Goal: Information Seeking & Learning: Learn about a topic

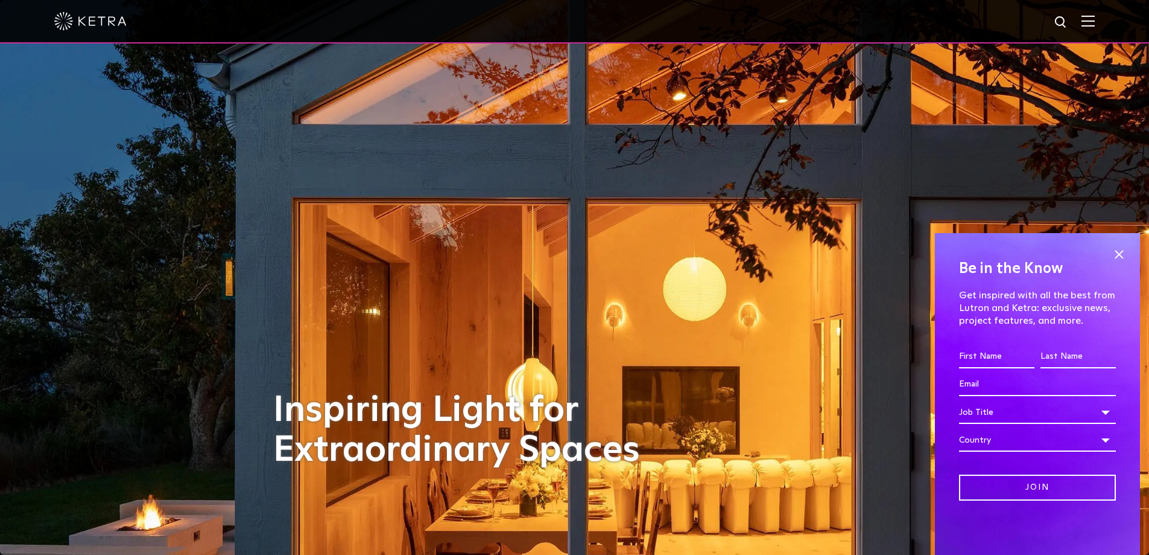
click at [1095, 22] on img at bounding box center [1088, 20] width 13 height 11
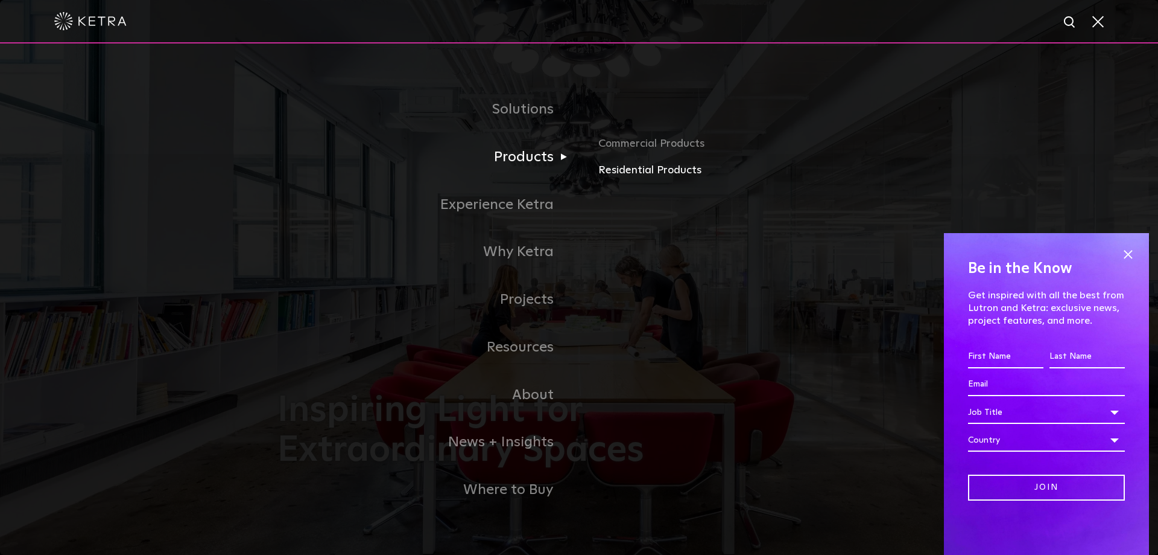
click at [647, 169] on link "Residential Products" at bounding box center [740, 170] width 282 height 17
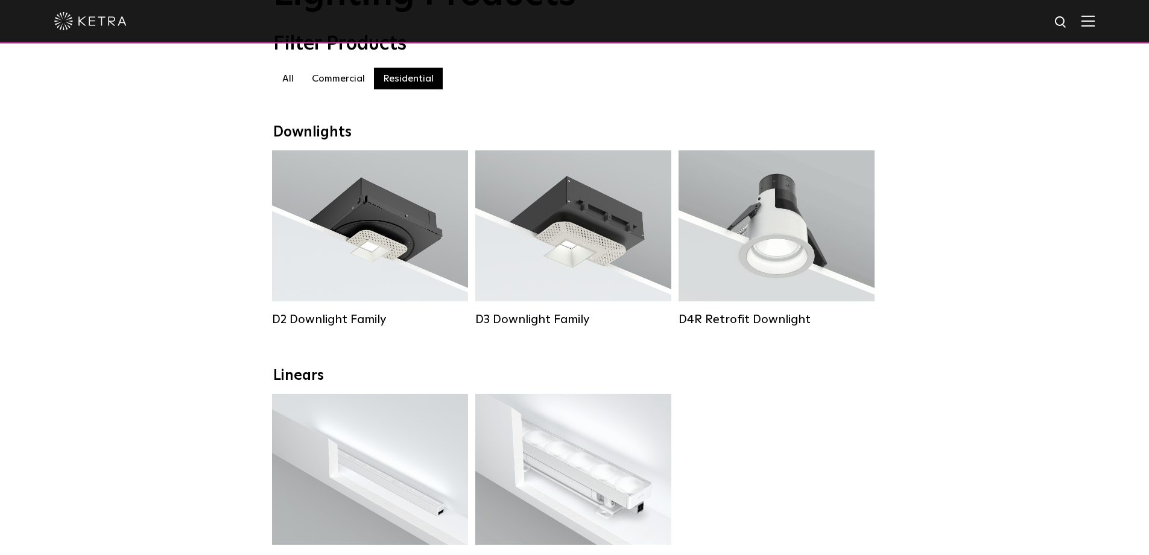
scroll to position [121, 0]
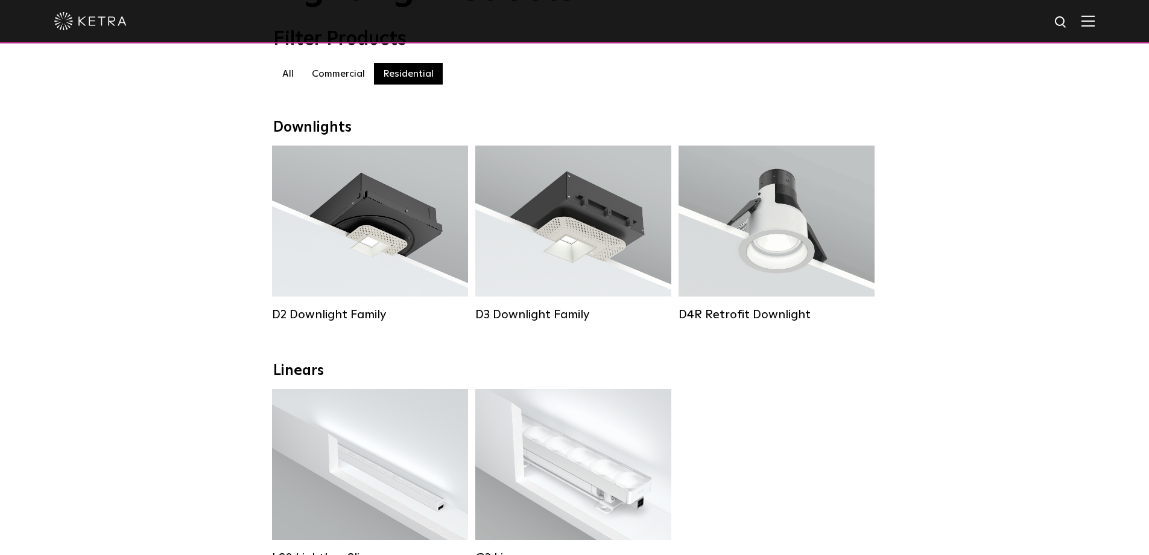
click at [328, 78] on label "Commercial" at bounding box center [338, 74] width 71 height 22
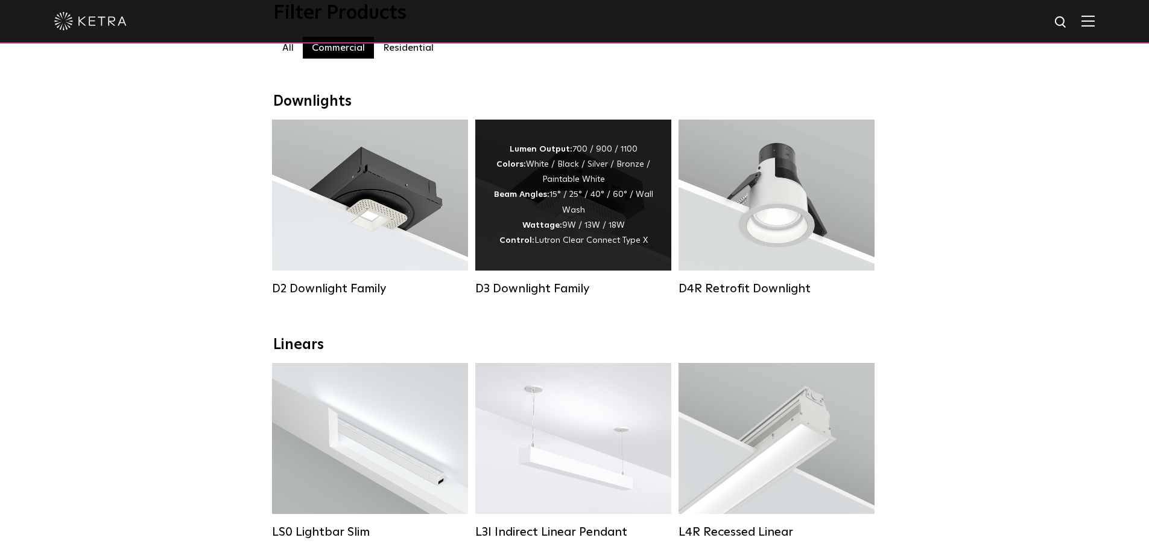
scroll to position [121, 0]
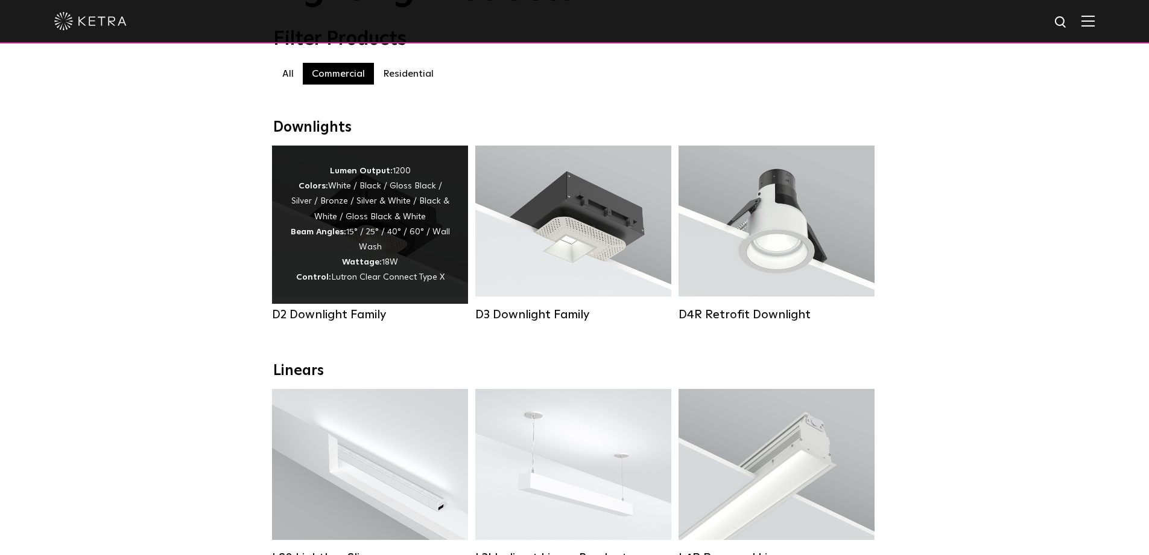
click at [413, 228] on div "Lumen Output: 1200 Colors: White / Black / Gloss Black / Silver / Bronze / Silv…" at bounding box center [370, 225] width 160 height 122
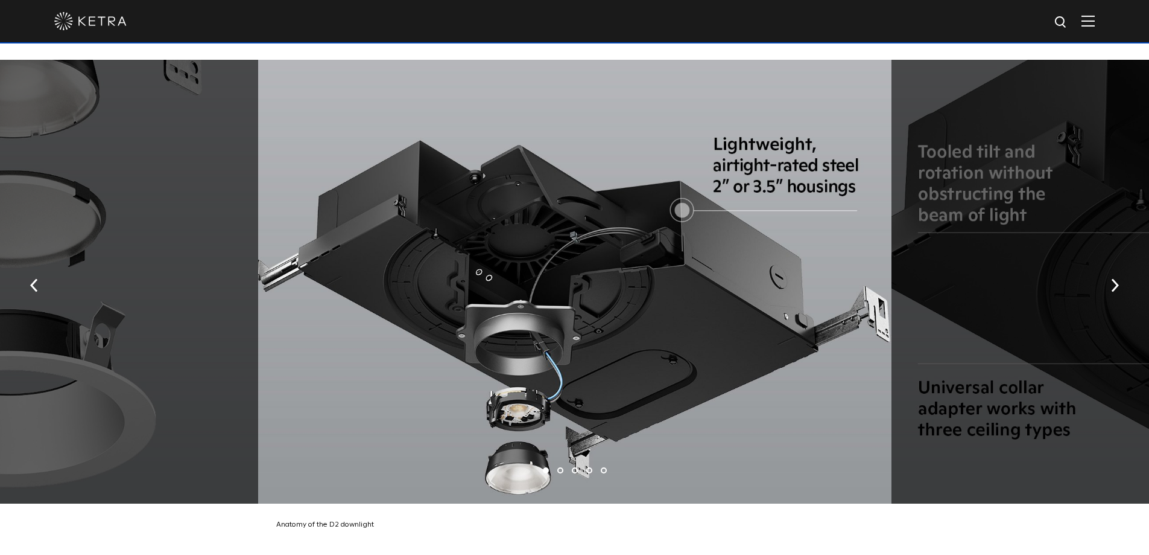
scroll to position [2233, 0]
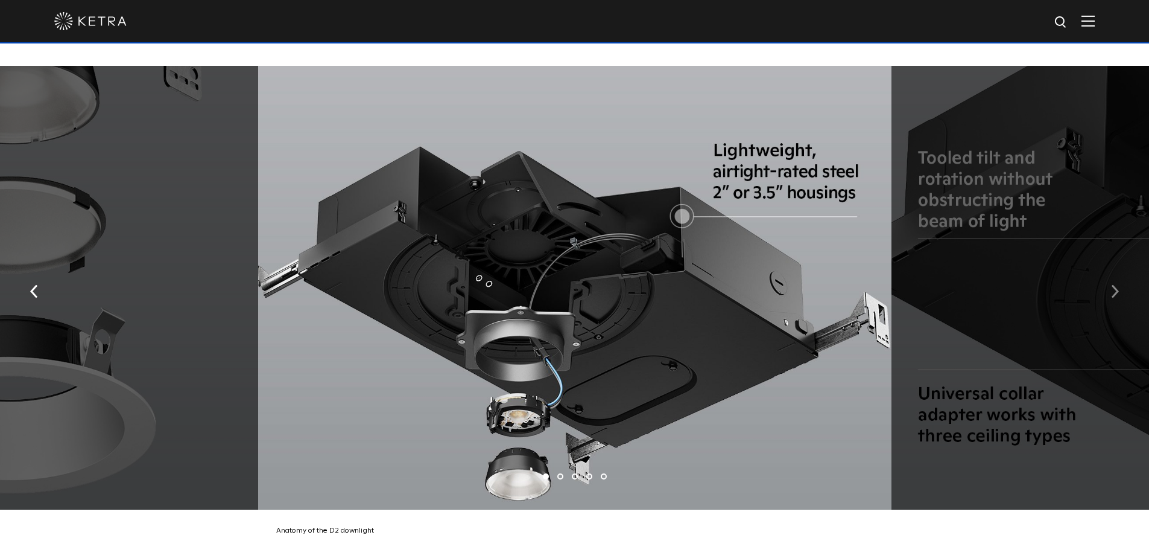
click at [1122, 301] on button "button" at bounding box center [1115, 291] width 26 height 42
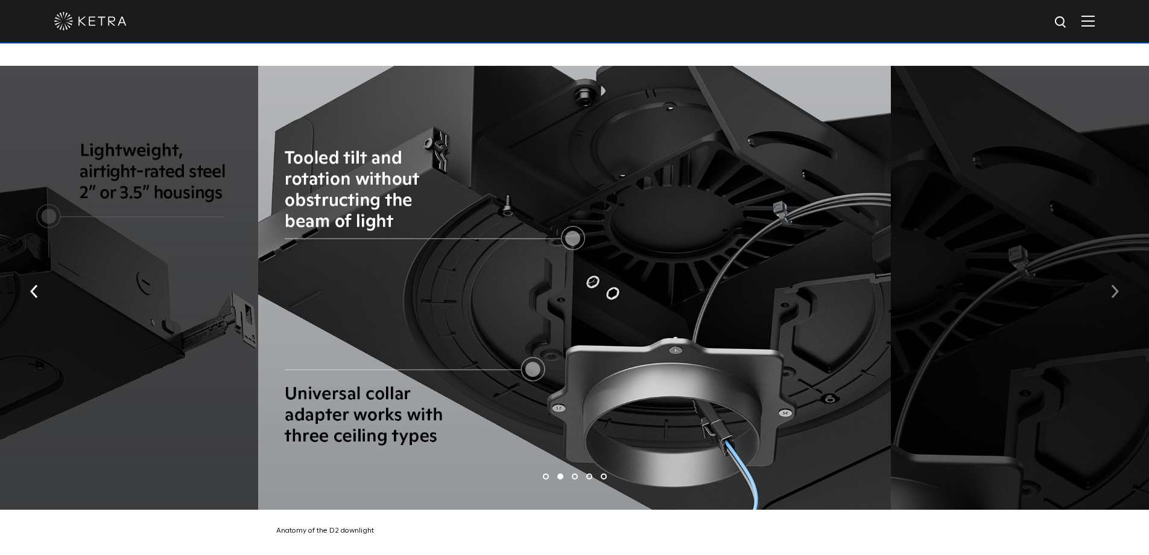
click at [1122, 301] on button "button" at bounding box center [1115, 291] width 26 height 42
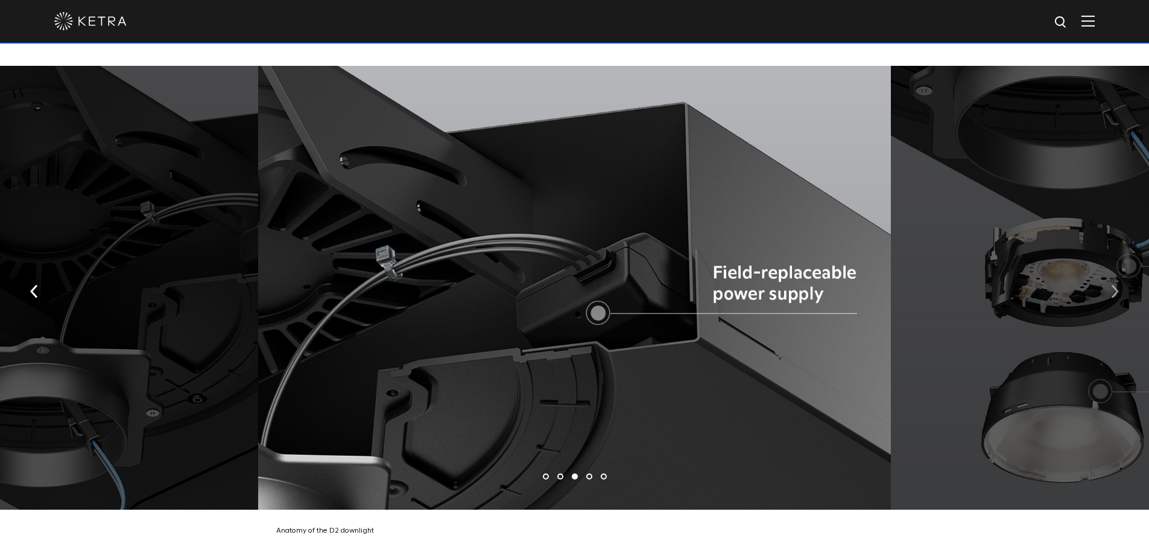
click at [1122, 301] on button "button" at bounding box center [1115, 291] width 26 height 42
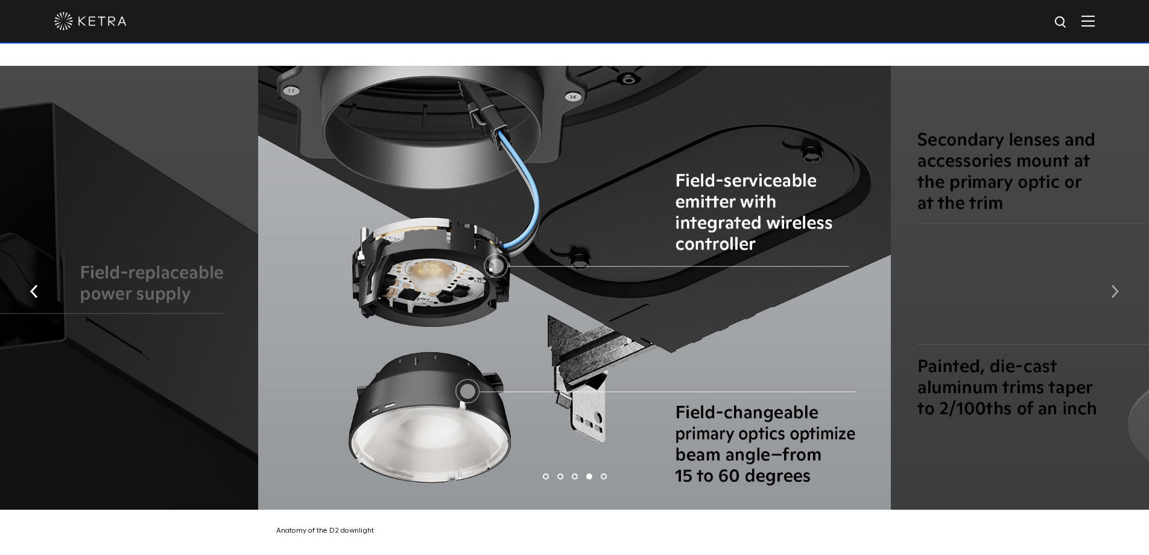
click at [1122, 301] on button "button" at bounding box center [1115, 291] width 26 height 42
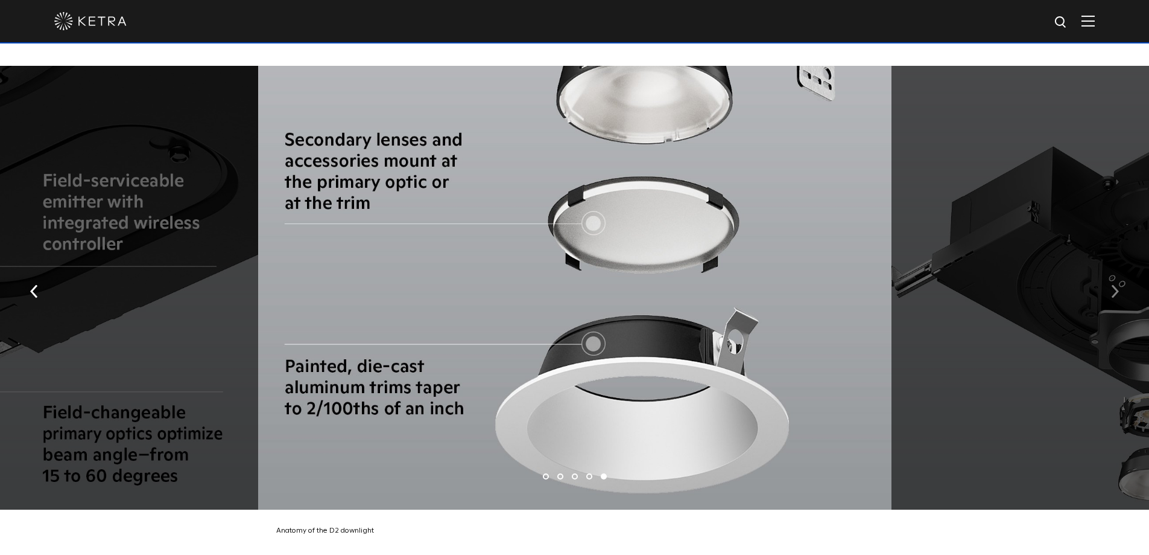
click at [1122, 301] on button "button" at bounding box center [1115, 291] width 26 height 42
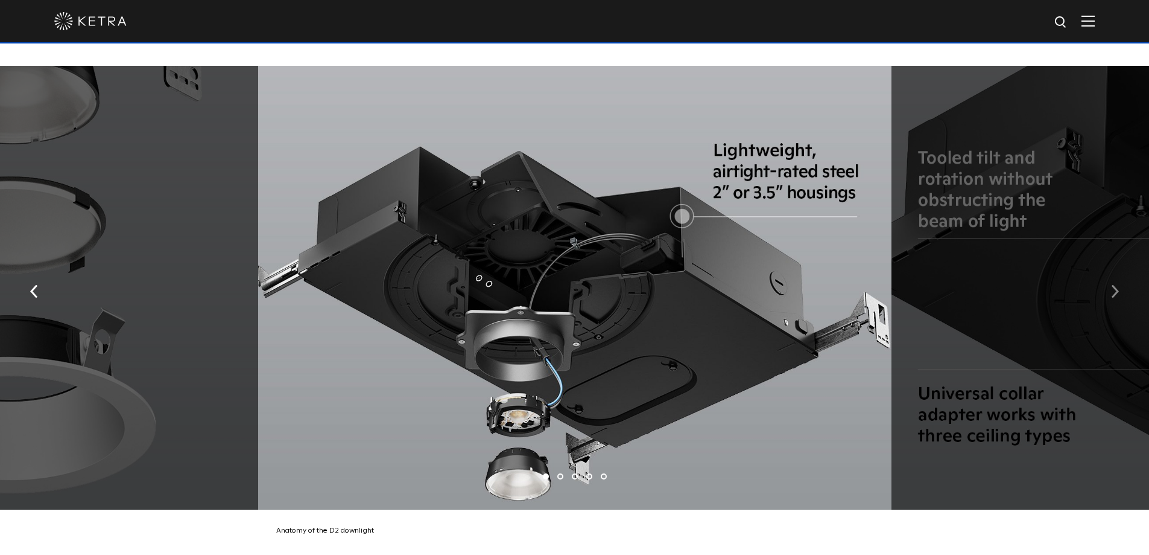
click at [1122, 301] on button "button" at bounding box center [1115, 291] width 26 height 42
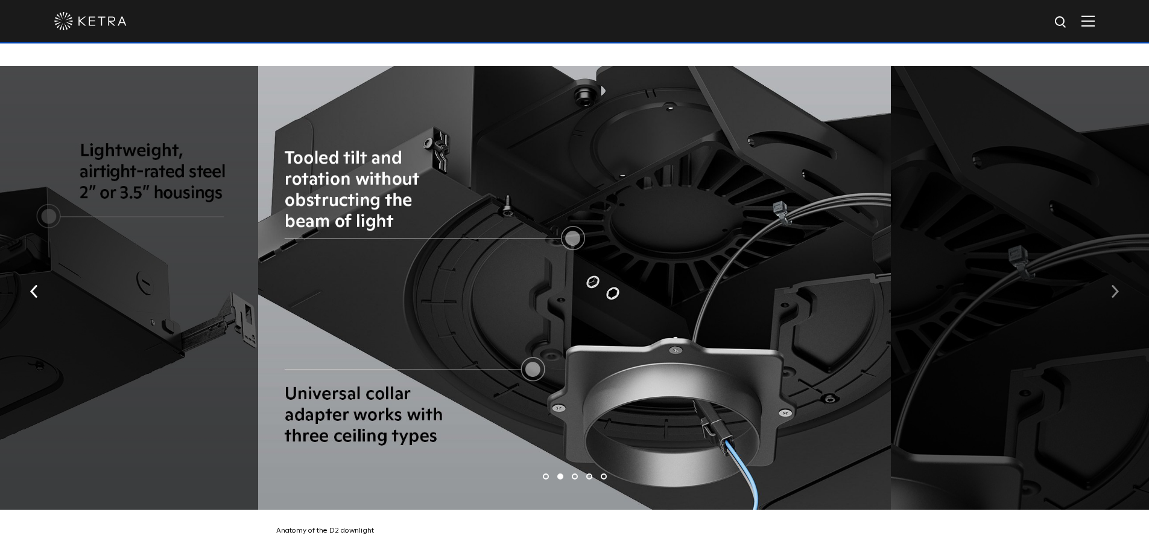
click at [1122, 301] on button "button" at bounding box center [1115, 291] width 26 height 42
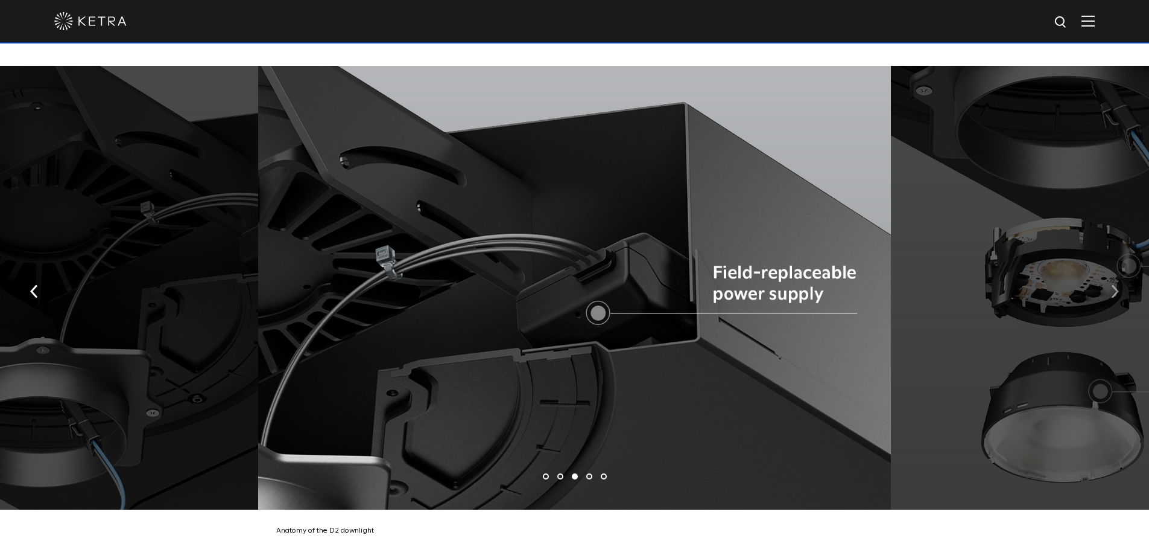
click at [1122, 301] on button "button" at bounding box center [1115, 291] width 26 height 42
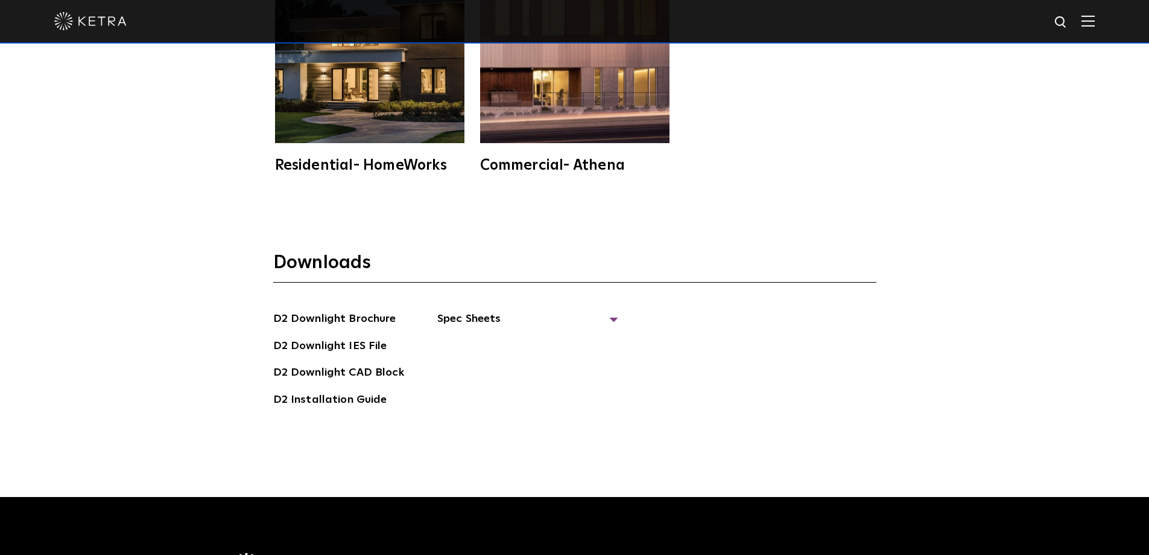
scroll to position [3439, 0]
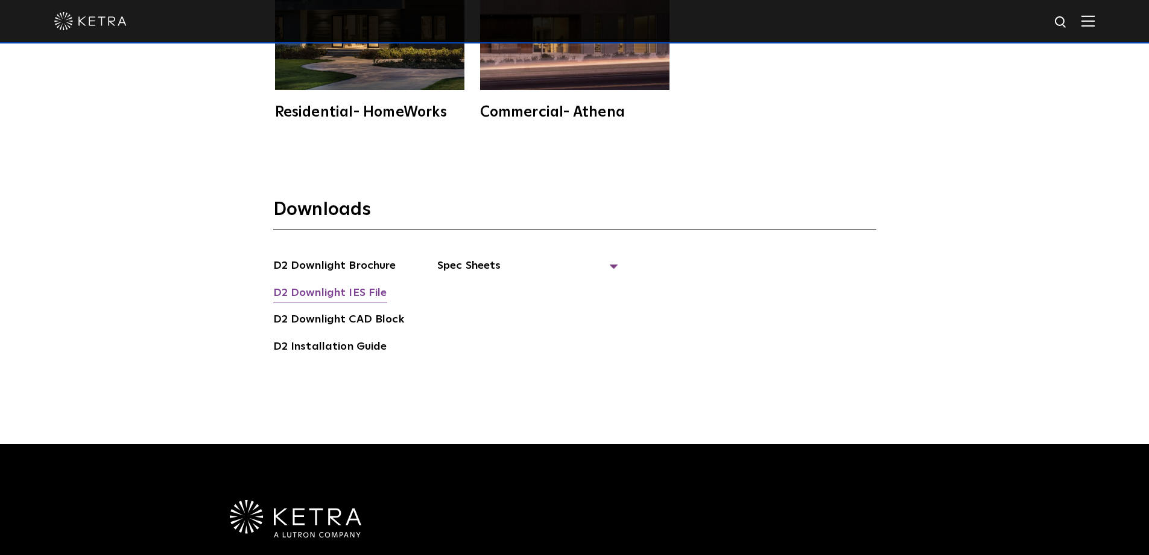
click at [346, 285] on link "D2 Downlight IES File" at bounding box center [330, 293] width 114 height 19
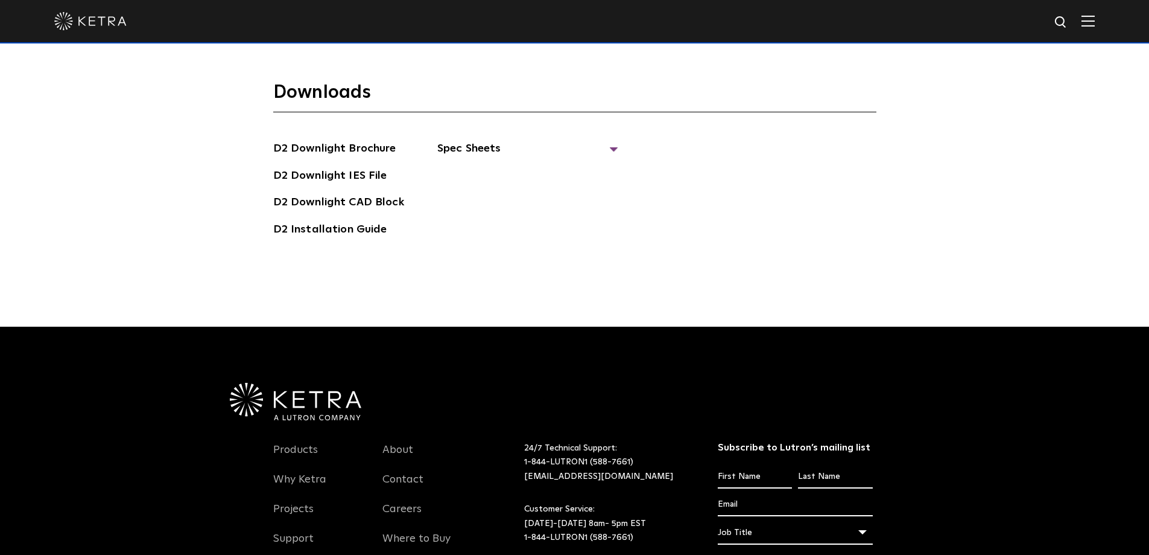
scroll to position [3379, 0]
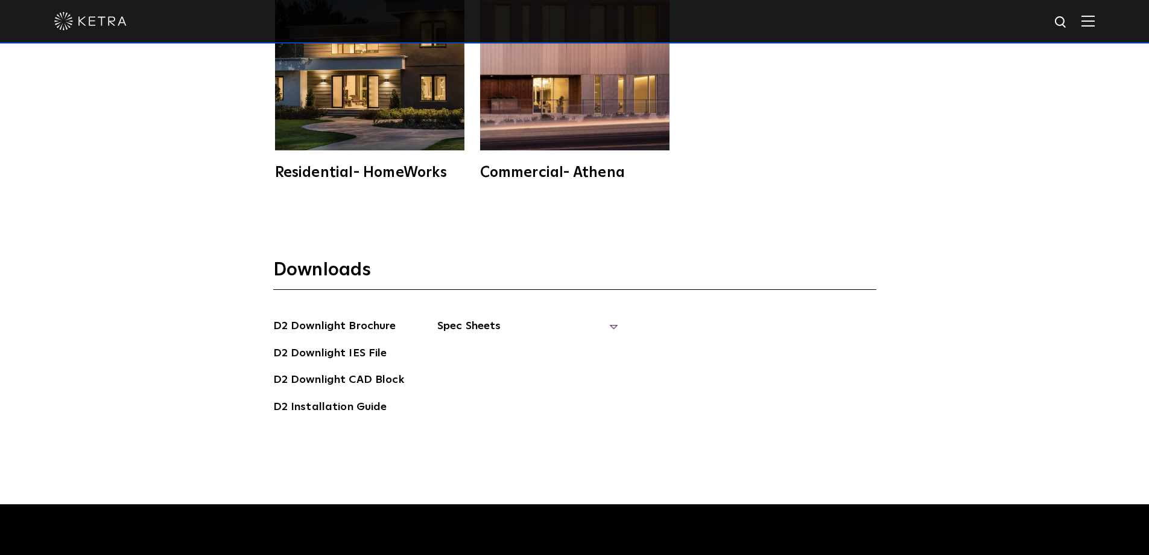
click at [612, 326] on span "Spec Sheets" at bounding box center [527, 330] width 181 height 27
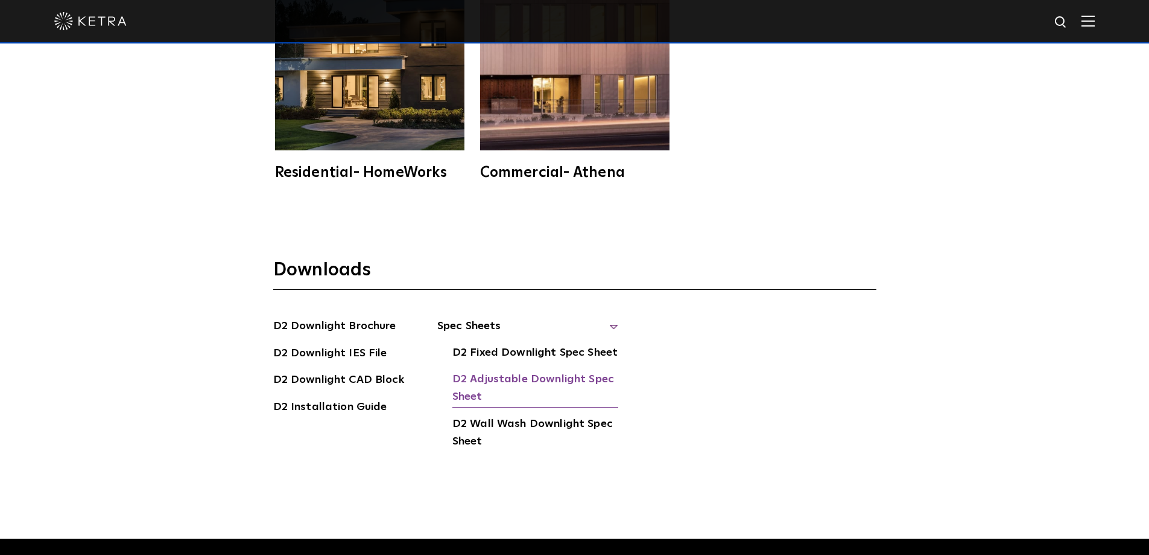
click at [560, 377] on link "D2 Adjustable Downlight Spec Sheet" at bounding box center [536, 388] width 166 height 37
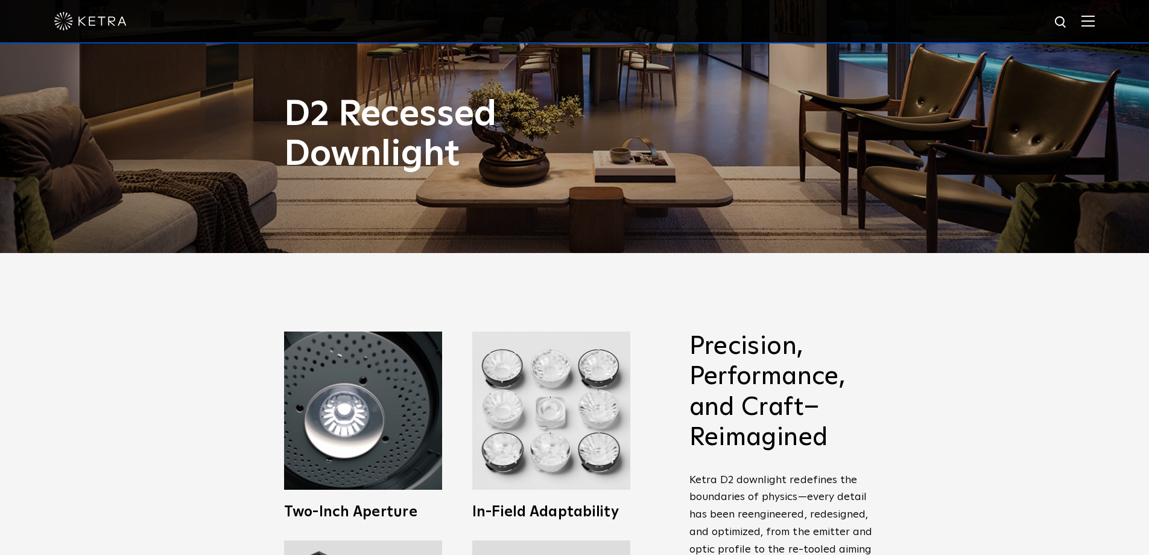
scroll to position [0, 0]
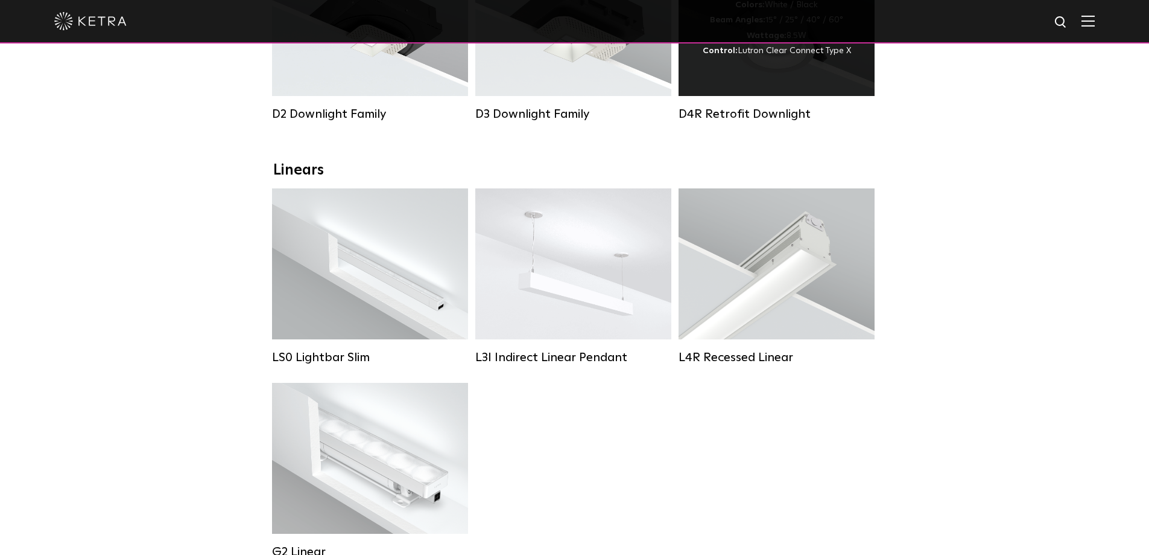
scroll to position [362, 0]
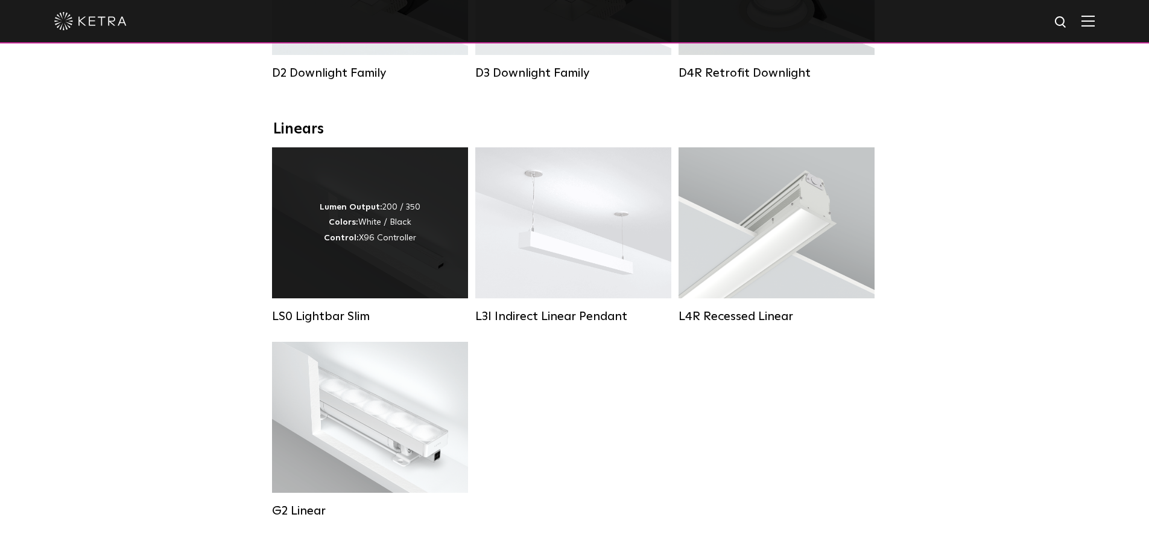
click at [357, 192] on div "Lumen Output: 200 / 350 Colors: White / Black Control: X96 Controller" at bounding box center [370, 222] width 196 height 151
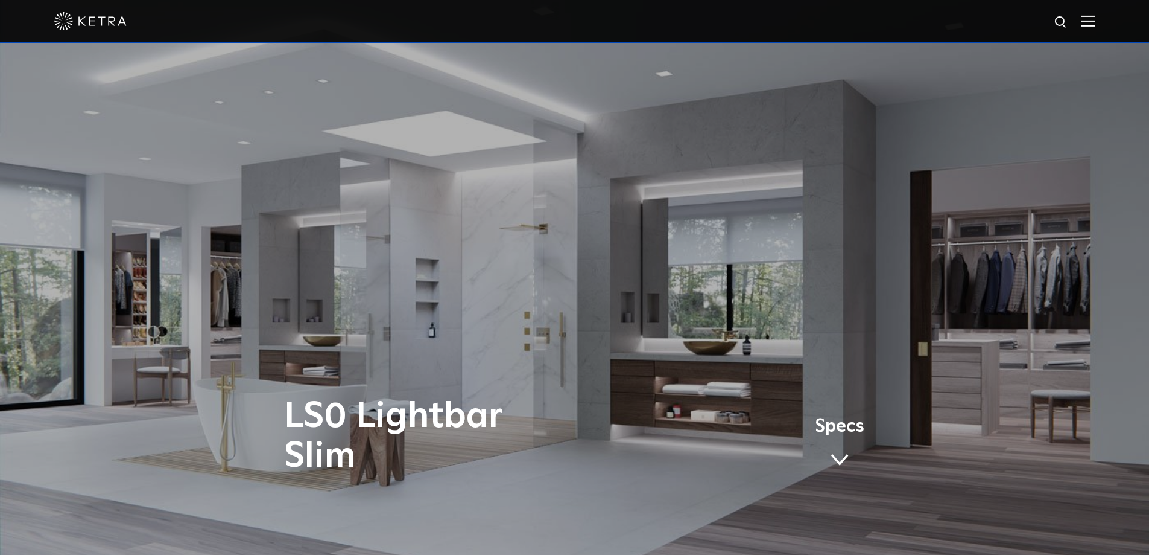
click at [839, 430] on span "Specs" at bounding box center [839, 426] width 49 height 17
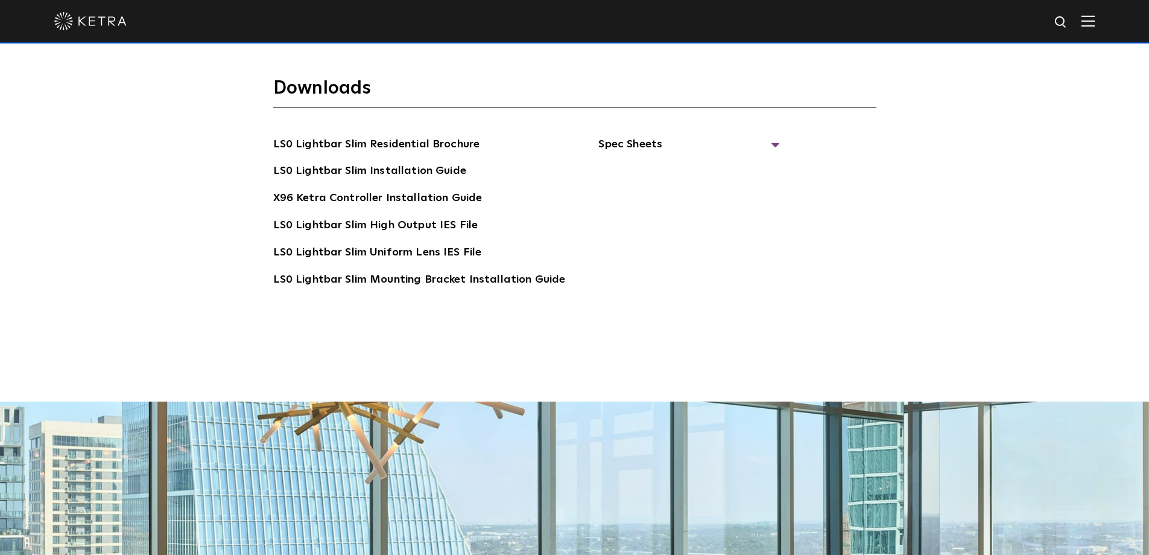
scroll to position [2509, 0]
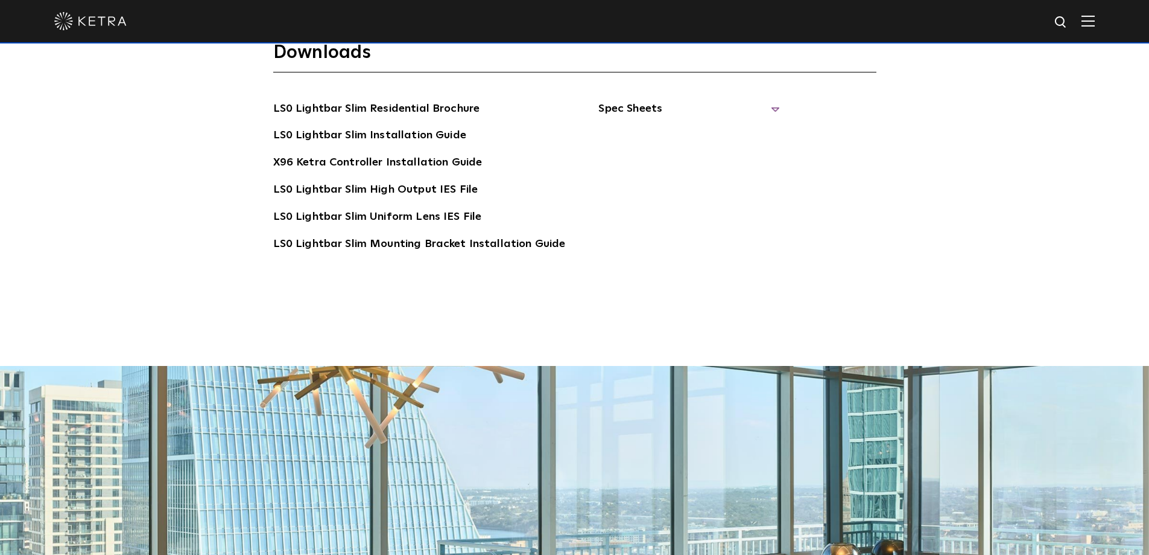
click at [760, 107] on span "Spec Sheets" at bounding box center [689, 113] width 181 height 27
click at [679, 161] on link "X96 Ketra Controller Spec Sheet" at bounding box center [697, 171] width 166 height 37
click at [676, 130] on link "LS0 Lightbar Slim Spec Sheet" at bounding box center [691, 135] width 155 height 19
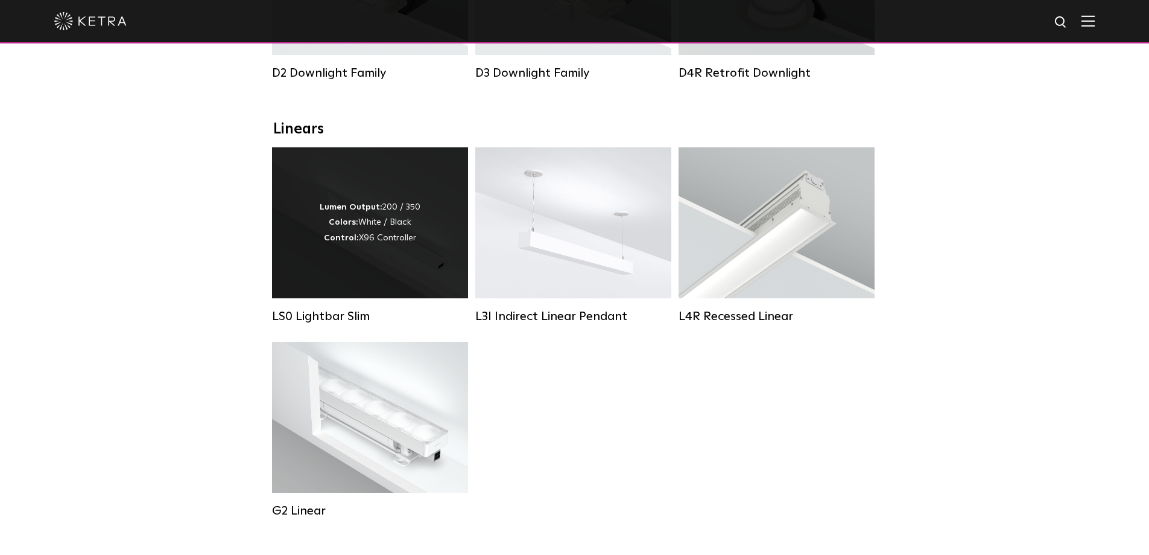
click at [377, 186] on div "Lumen Output: 200 / 350 Colors: White / Black Control: X96 Controller" at bounding box center [370, 222] width 196 height 151
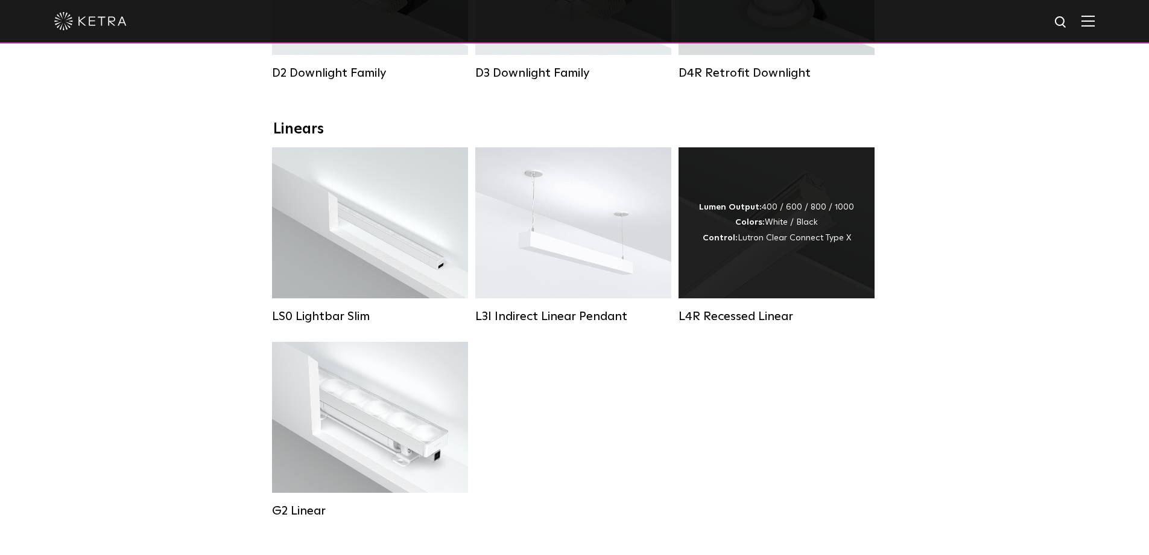
click at [759, 290] on div "Lumen Output: 400 / 600 / 800 / 1000 Colors: White / Black Control: Lutron Clea…" at bounding box center [777, 222] width 196 height 151
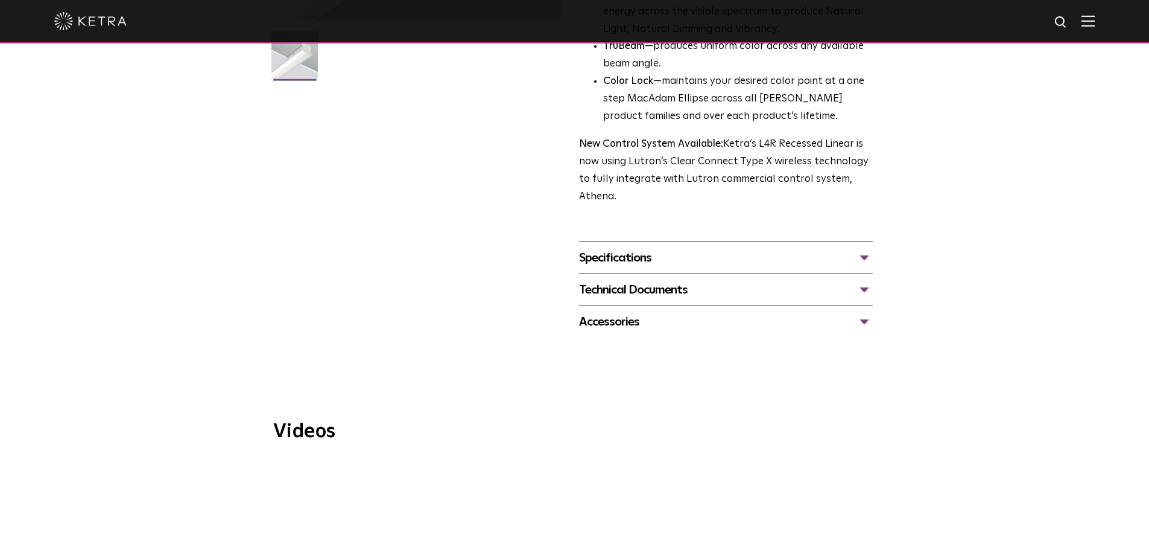
scroll to position [241, 0]
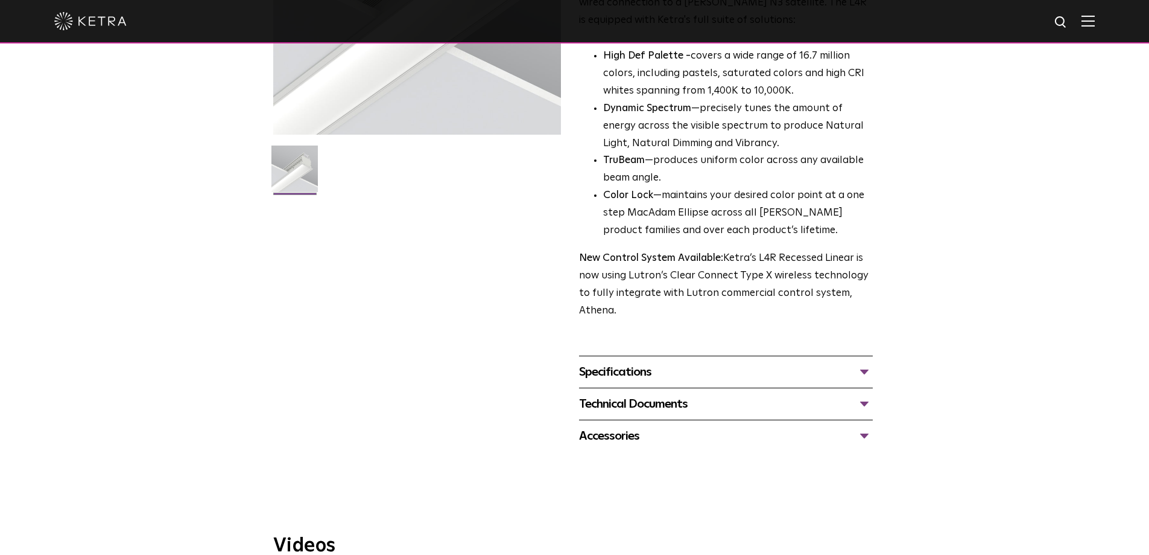
click at [846, 369] on div "Specifications" at bounding box center [726, 371] width 294 height 19
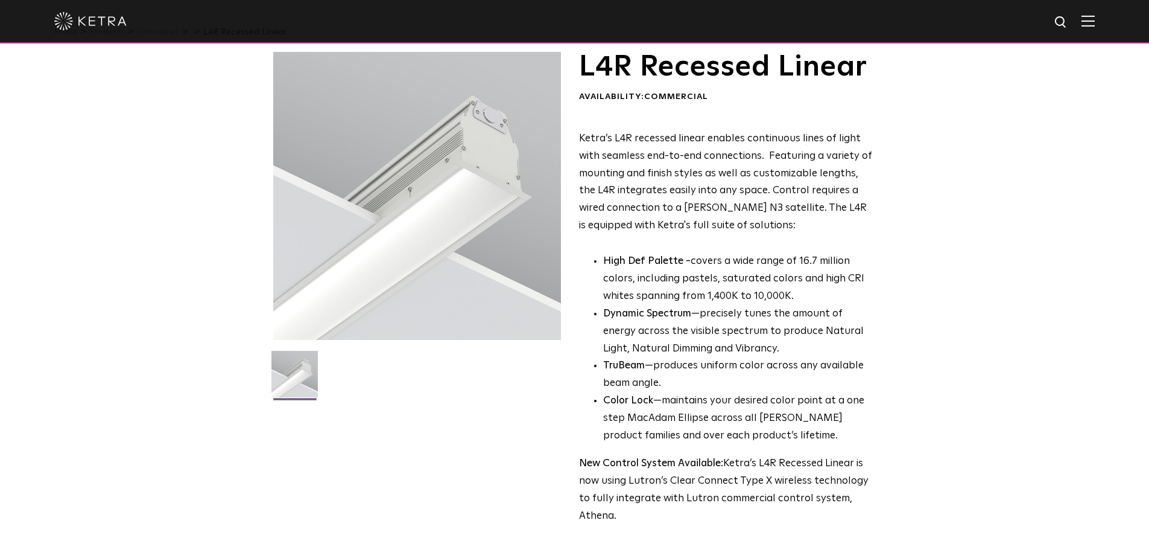
scroll to position [0, 0]
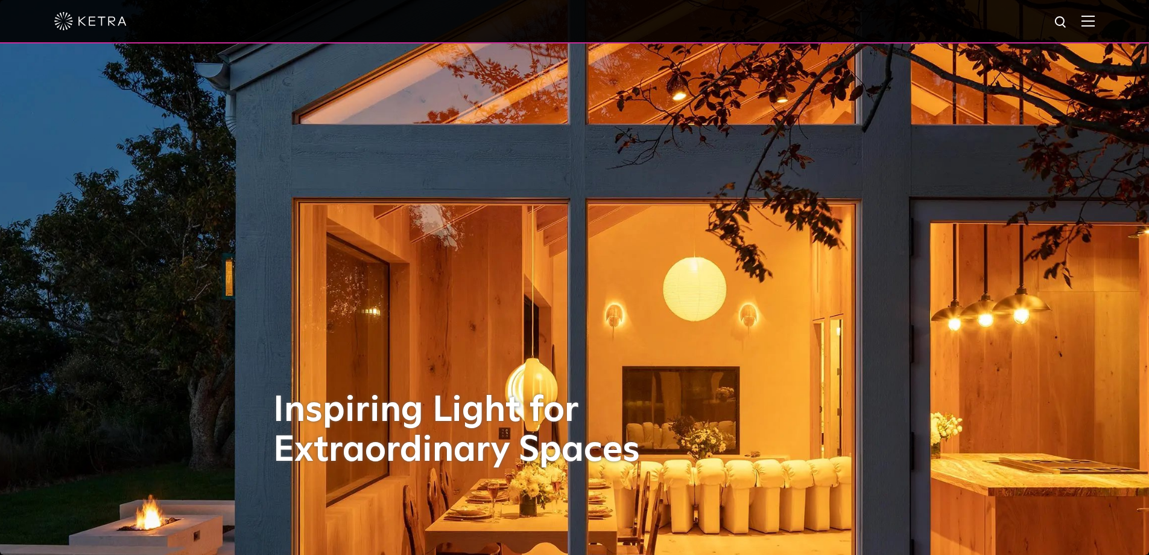
click at [1095, 23] on img at bounding box center [1088, 20] width 13 height 11
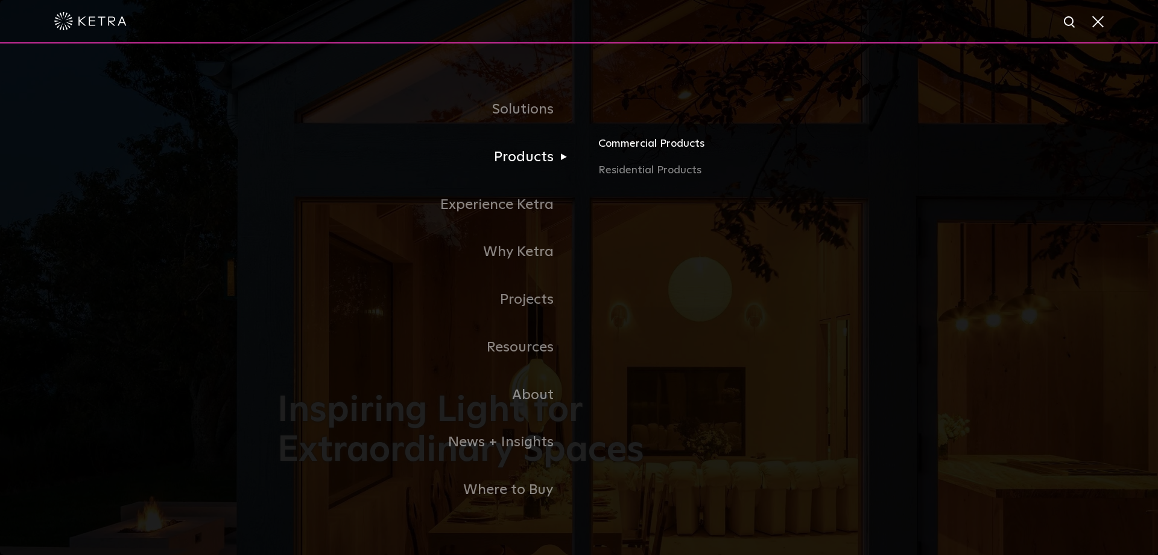
click at [628, 146] on link "Commercial Products" at bounding box center [740, 148] width 282 height 27
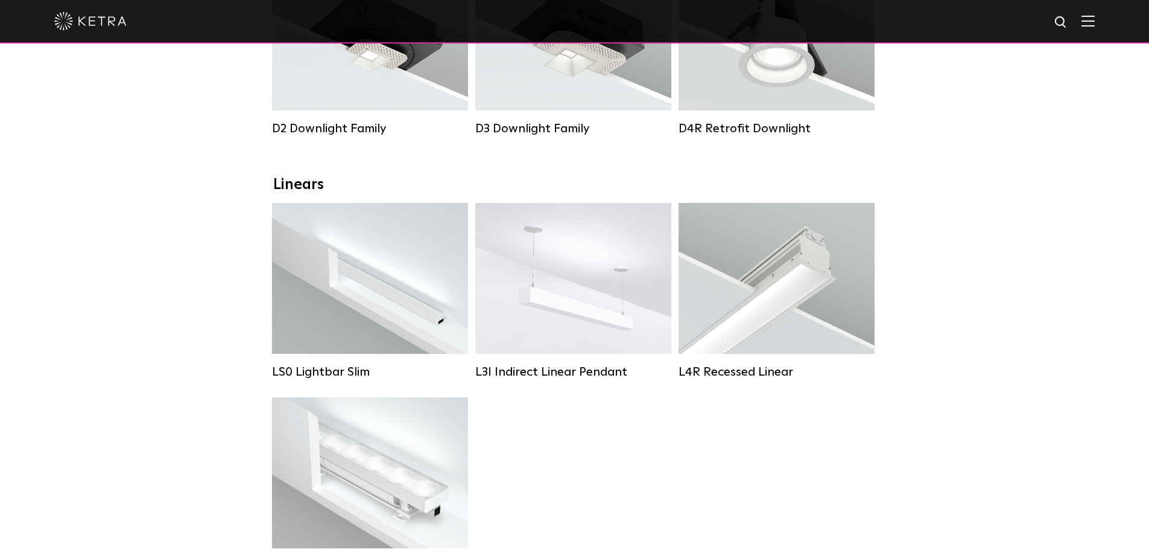
scroll to position [362, 0]
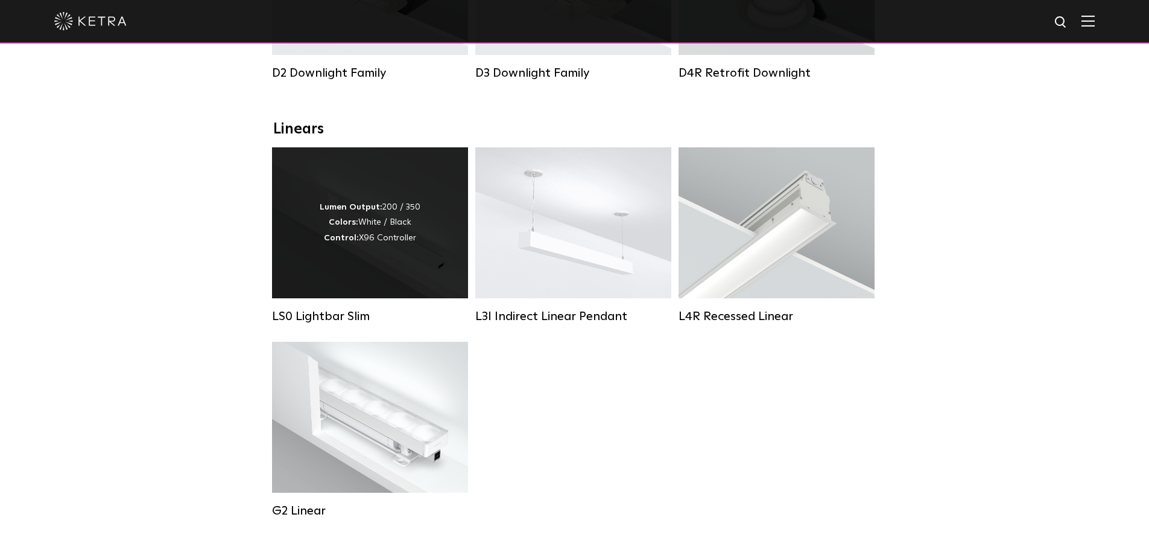
click at [410, 264] on div "Lumen Output: 200 / 350 Colors: White / Black Control: X96 Controller" at bounding box center [370, 222] width 196 height 151
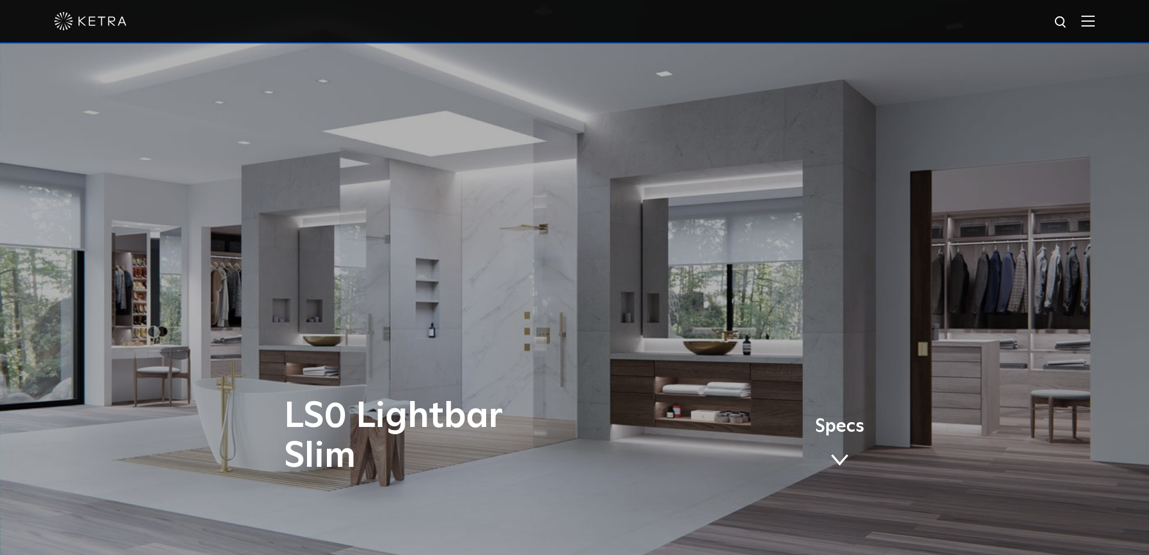
click at [842, 460] on span at bounding box center [840, 459] width 18 height 13
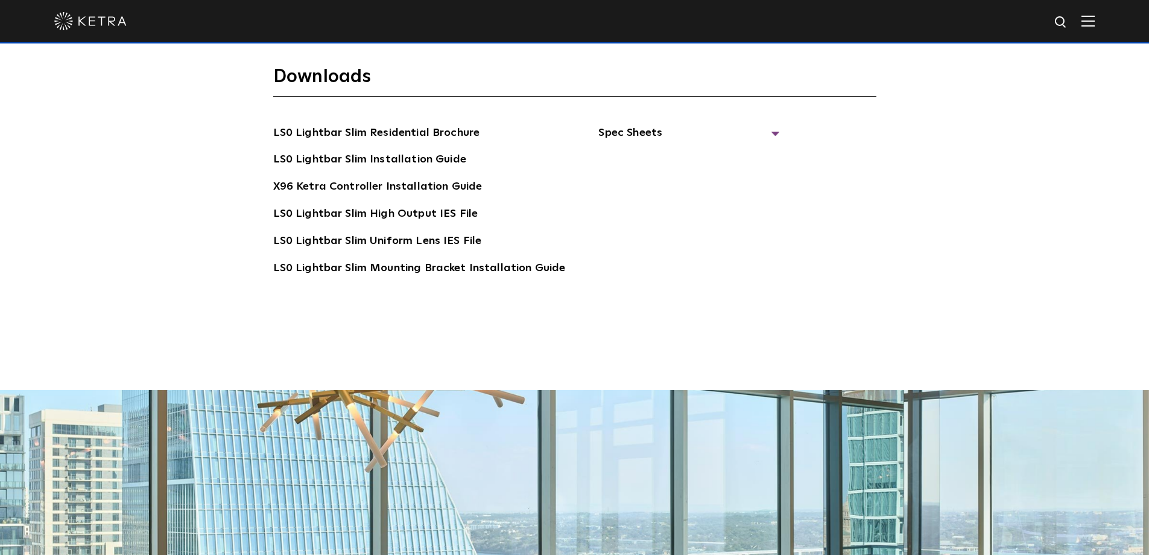
scroll to position [2509, 0]
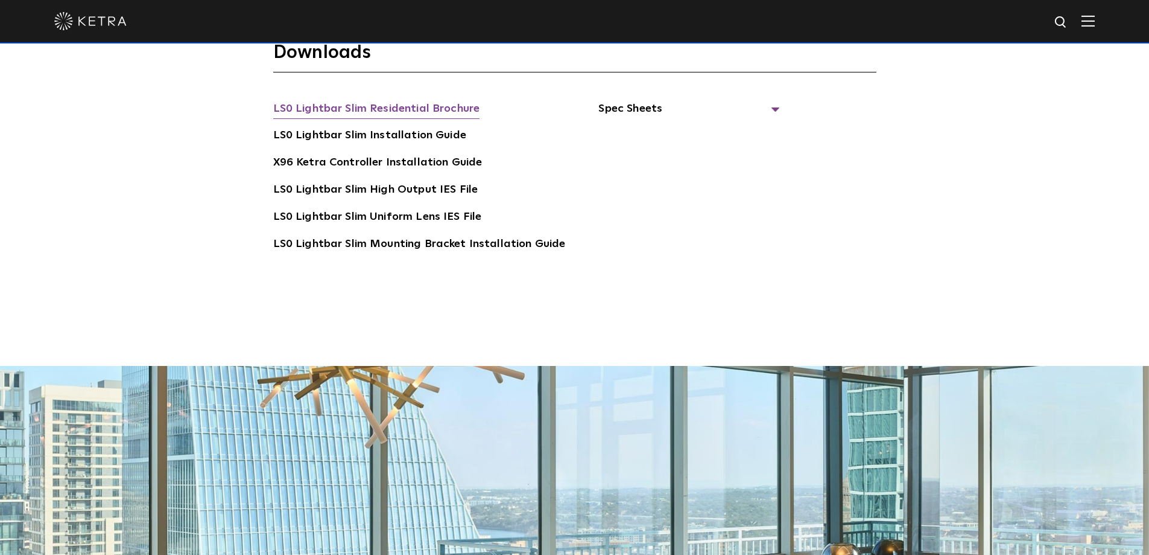
click at [413, 106] on link "LS0 Lightbar Slim Residential Brochure" at bounding box center [376, 109] width 207 height 19
click at [438, 216] on link "LS0 Lightbar Slim Uniform Lens IES File" at bounding box center [377, 217] width 209 height 19
click at [421, 134] on link "LS0 Lightbar Slim Installation Guide" at bounding box center [369, 136] width 193 height 19
